Goal: Information Seeking & Learning: Learn about a topic

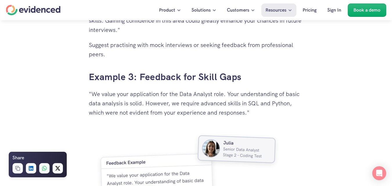
scroll to position [1561, 0]
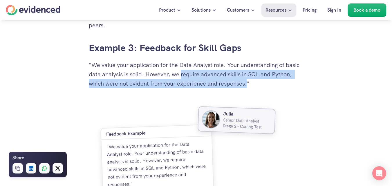
drag, startPoint x: 182, startPoint y: 74, endPoint x: 248, endPoint y: 85, distance: 66.8
click at [248, 85] on p ""We value your application for the Data Analyst role. Your understanding of bas…" at bounding box center [196, 74] width 215 height 28
copy p "require advanced skills in SQL and Python, which were not evident from your exp…"
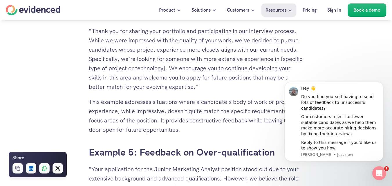
scroll to position [1822, 0]
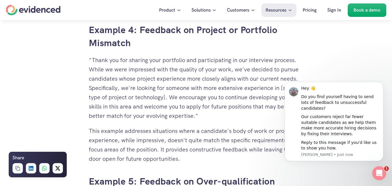
click at [168, 79] on p ""Thank you for sharing your portfolio and participating in our interview proces…" at bounding box center [196, 87] width 215 height 65
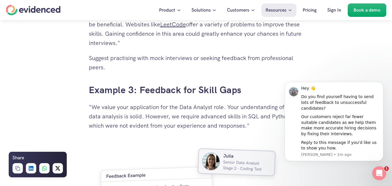
scroll to position [1503, 0]
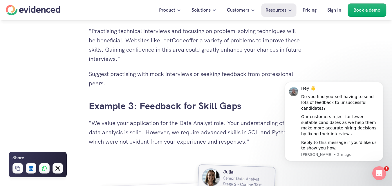
click at [378, 87] on body "Hey 👋 Do you find yourself having to send lots of feedback to unsuccessful cand…" at bounding box center [333, 131] width 111 height 98
click at [383, 85] on icon "Dismiss notification" at bounding box center [381, 83] width 3 height 3
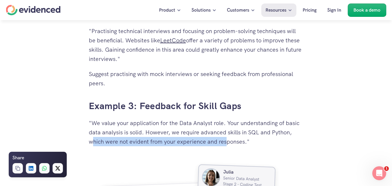
drag, startPoint x: 94, startPoint y: 142, endPoint x: 229, endPoint y: 143, distance: 134.2
click at [229, 143] on p ""We value your application for the Data Analyst role. Your understanding of bas…" at bounding box center [196, 132] width 215 height 28
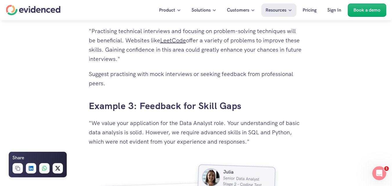
click at [250, 141] on p ""We value your application for the Data Analyst role. Your understanding of bas…" at bounding box center [196, 132] width 215 height 28
drag, startPoint x: 174, startPoint y: 131, endPoint x: 261, endPoint y: 133, distance: 87.1
click at [261, 133] on p ""We value your application for the Data Analyst role. Your understanding of bas…" at bounding box center [196, 132] width 215 height 28
click at [280, 133] on p ""We value your application for the Data Analyst role. Your understanding of bas…" at bounding box center [196, 132] width 215 height 28
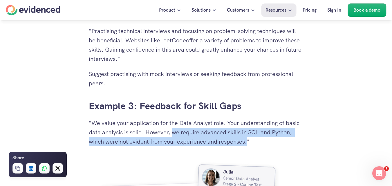
drag, startPoint x: 172, startPoint y: 132, endPoint x: 247, endPoint y: 144, distance: 75.8
click at [247, 144] on p ""We value your application for the Data Analyst role. Your understanding of bas…" at bounding box center [196, 132] width 215 height 28
copy p "we require advanced skills in SQL and Python, which were not evident from your …"
